Goal: Task Accomplishment & Management: Complete application form

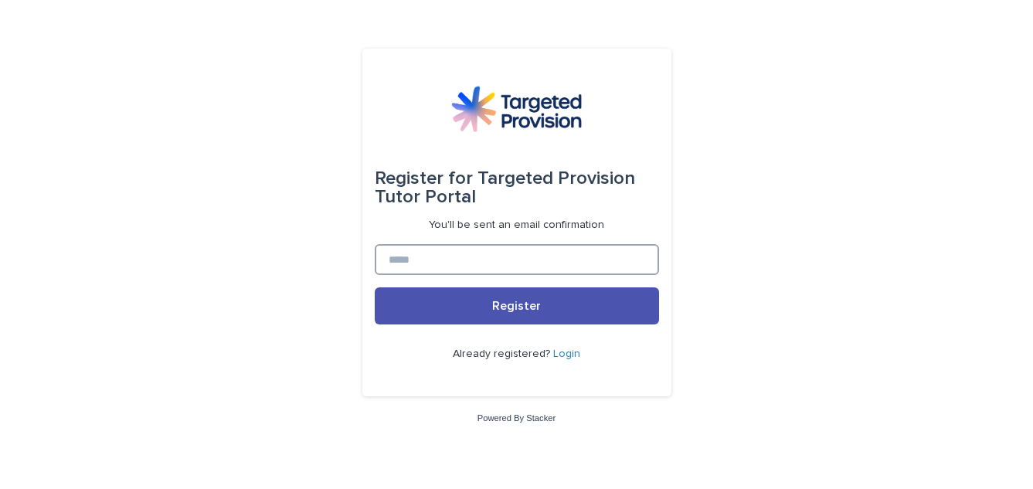
click at [418, 260] on input at bounding box center [517, 259] width 284 height 31
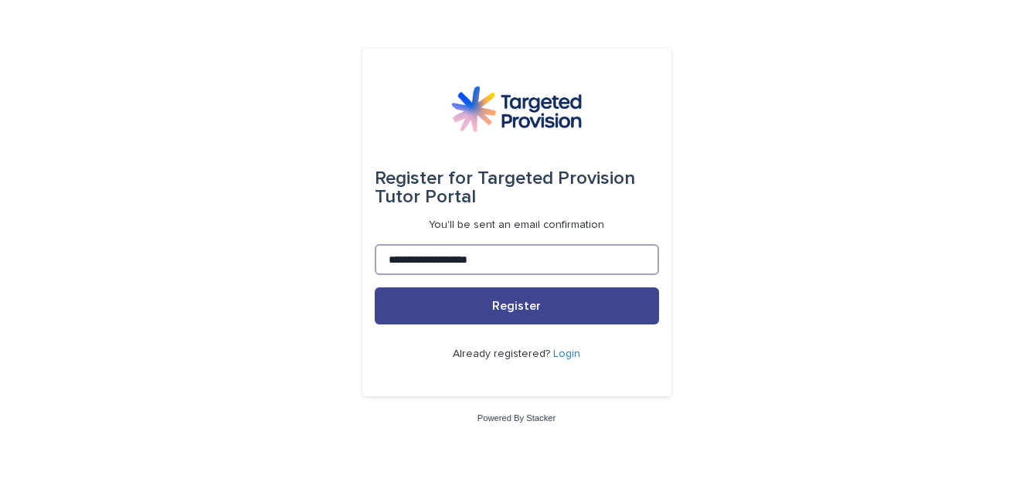
type input "**********"
click at [635, 307] on button "Register" at bounding box center [517, 305] width 284 height 37
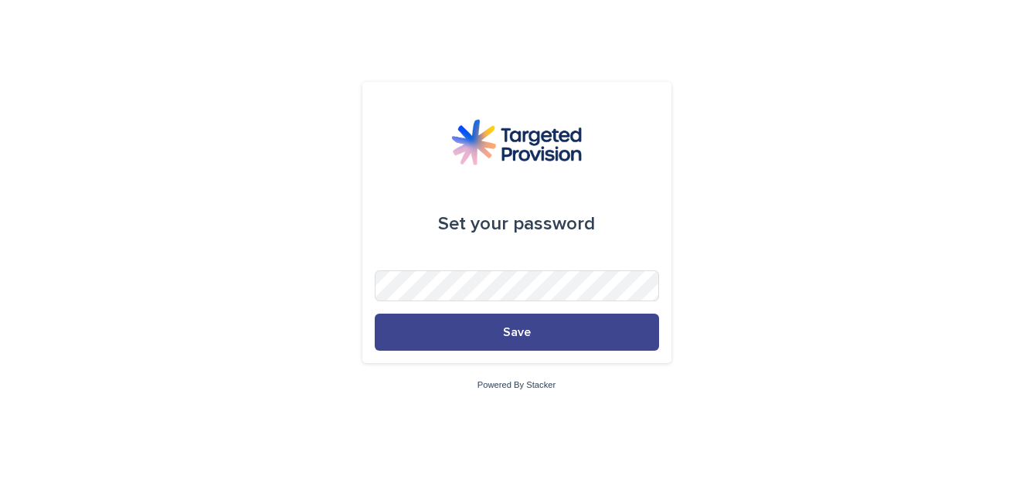
click at [465, 328] on button "Save" at bounding box center [517, 332] width 284 height 37
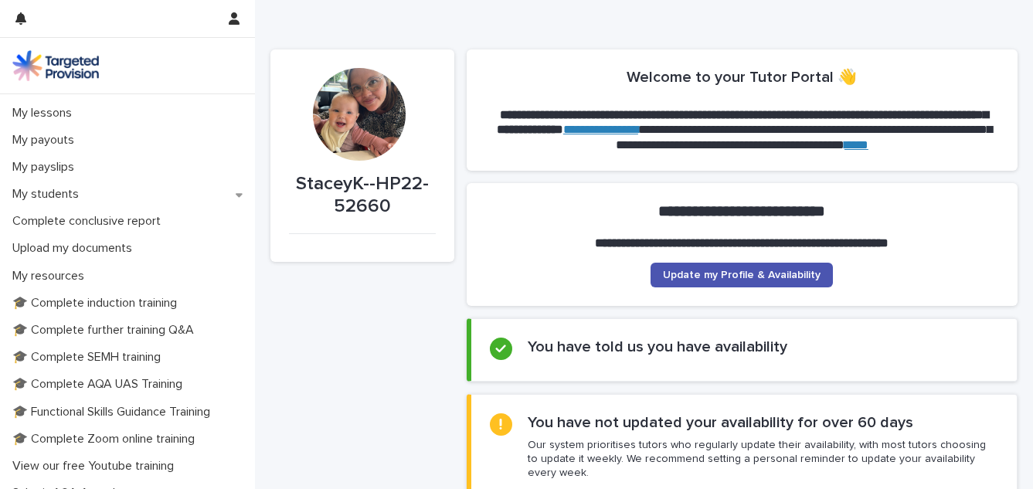
scroll to position [205, 0]
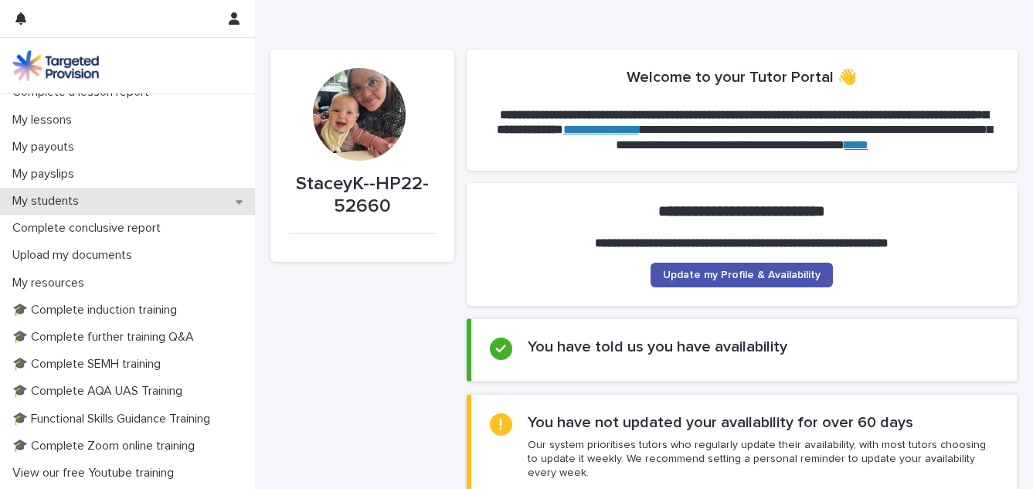
click at [46, 196] on p "My students" at bounding box center [48, 201] width 85 height 15
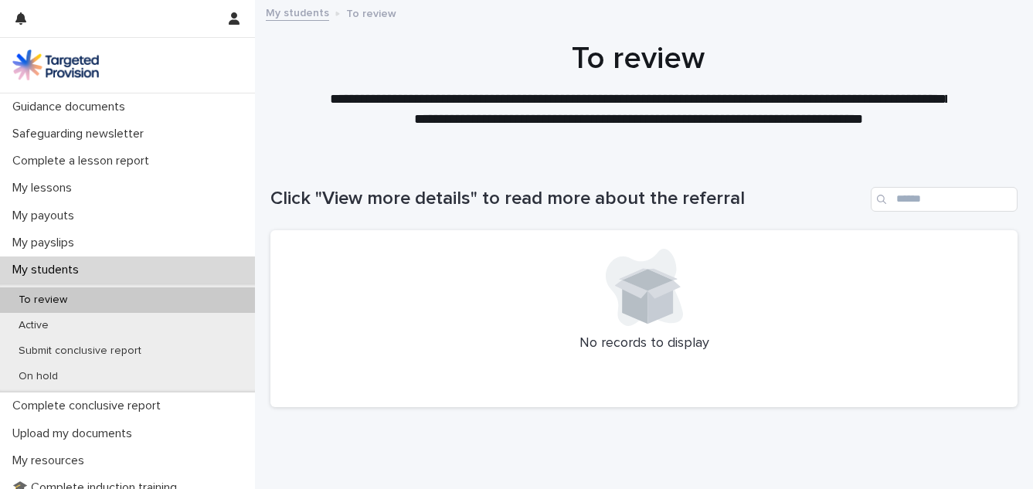
scroll to position [138, 0]
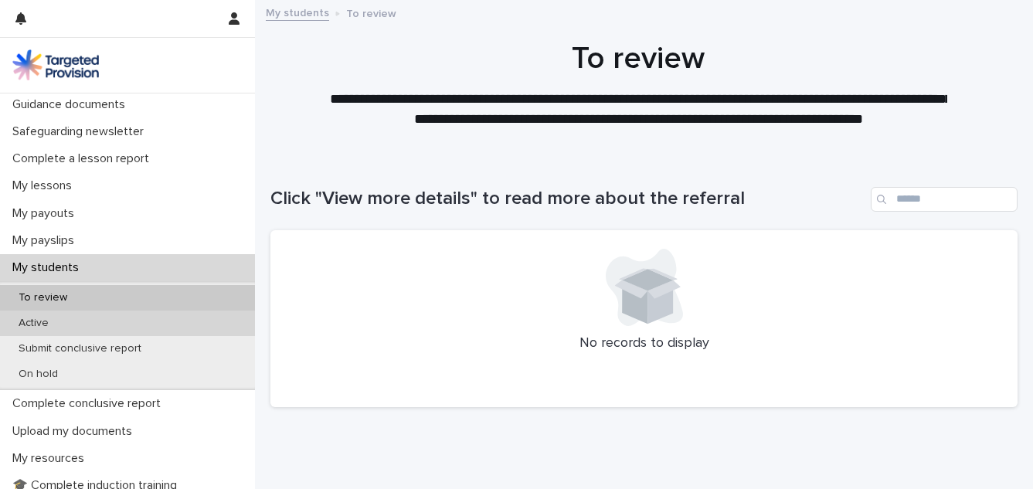
click at [32, 323] on p "Active" at bounding box center [33, 323] width 55 height 13
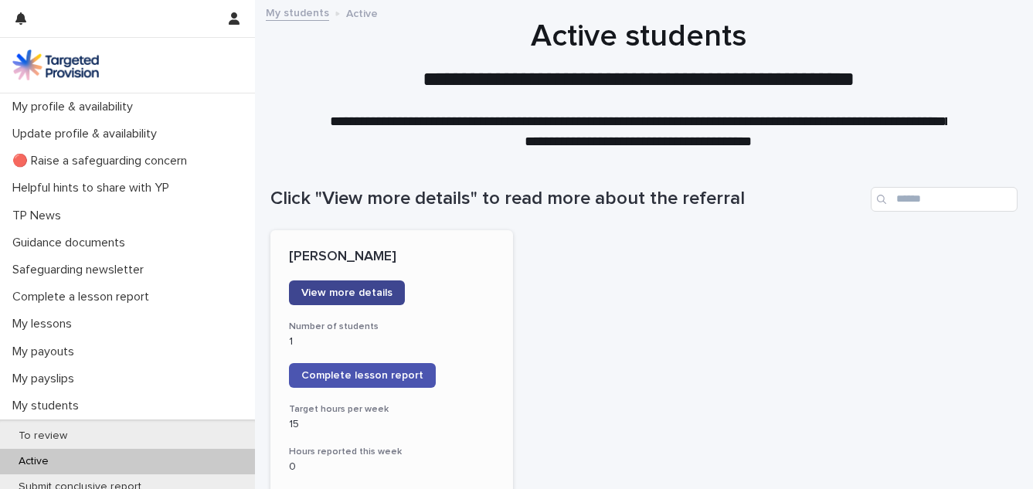
click at [328, 294] on span "View more details" at bounding box center [346, 292] width 91 height 11
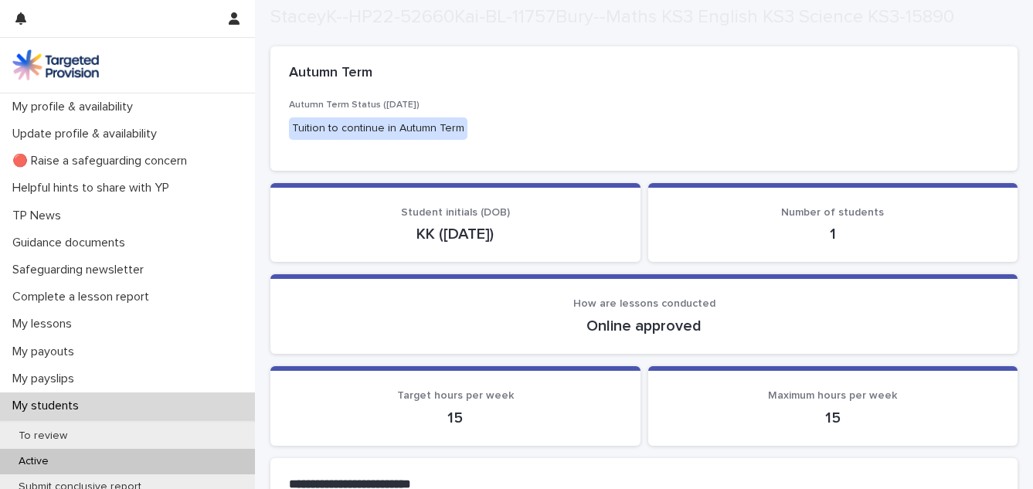
scroll to position [230, 0]
